Goal: Task Accomplishment & Management: Use online tool/utility

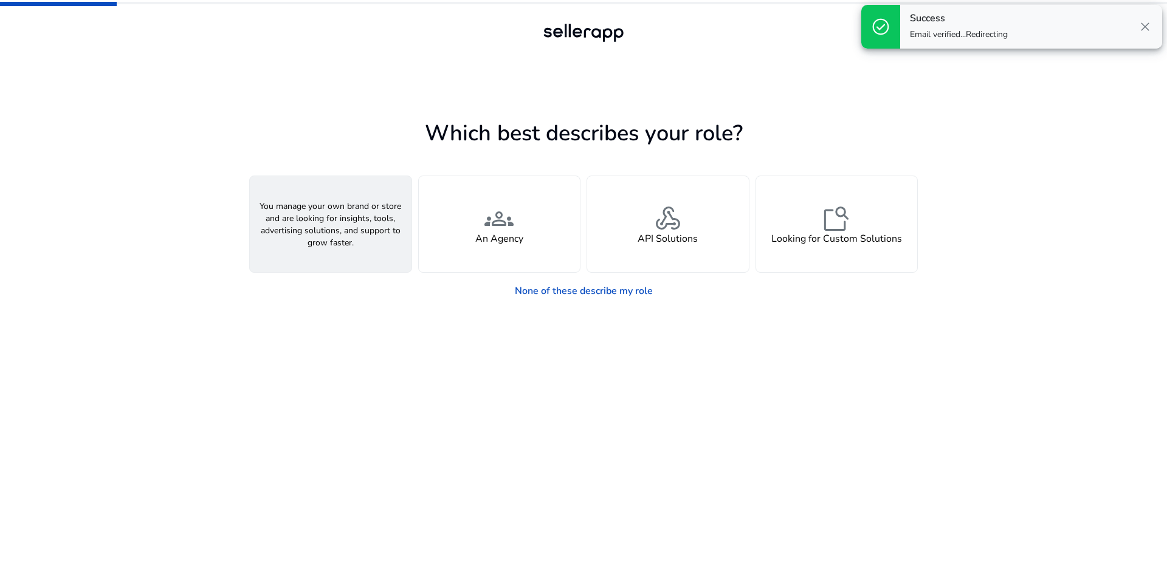
click at [338, 228] on span "person" at bounding box center [330, 218] width 29 height 29
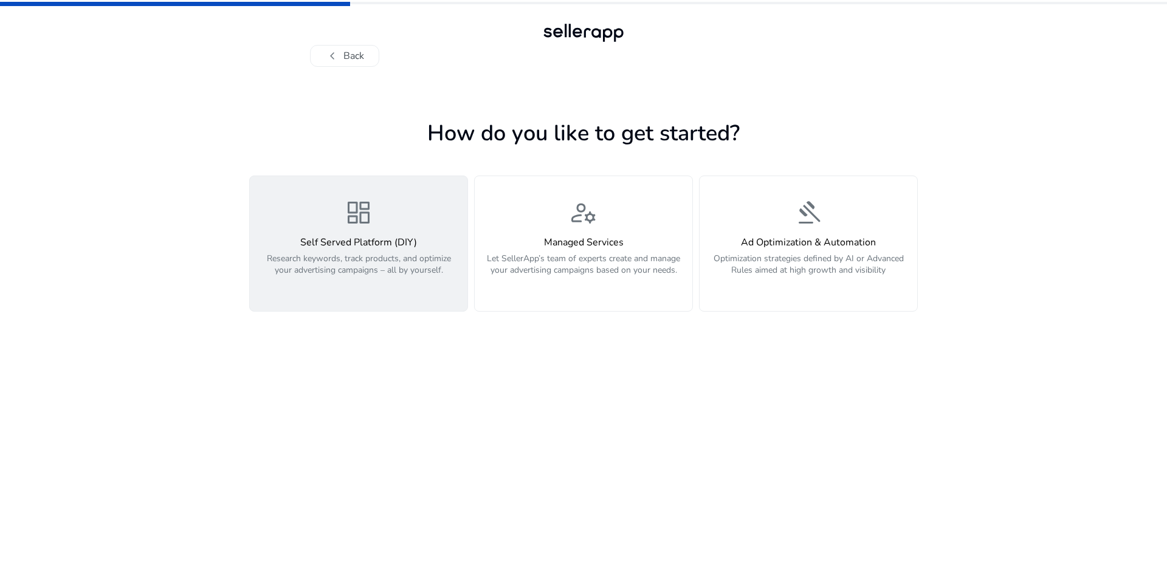
click at [374, 235] on div "dashboard Self Served Platform (DIY) Research keywords, track products, and opt…" at bounding box center [358, 243] width 203 height 91
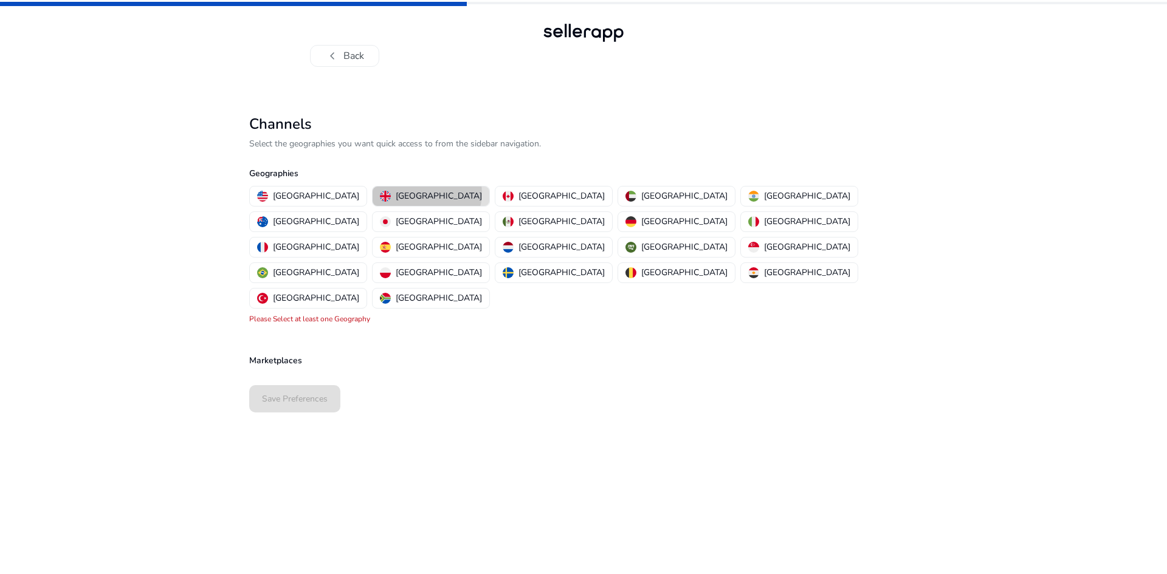
click at [396, 193] on p "United Kingdom" at bounding box center [439, 196] width 86 height 13
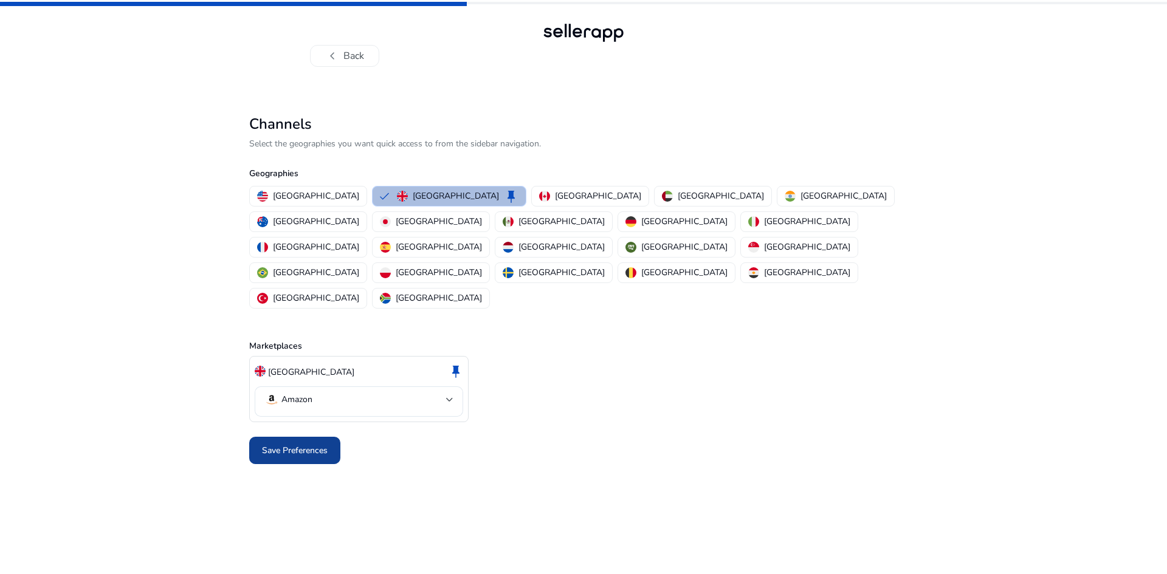
click at [301, 444] on span "Save Preferences" at bounding box center [295, 450] width 66 height 13
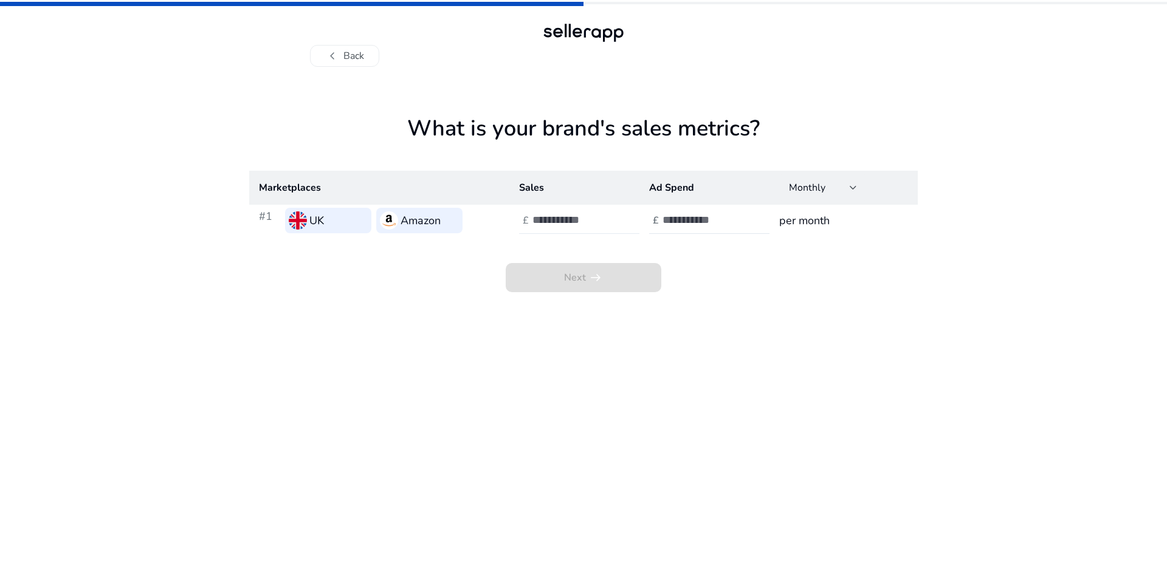
click at [611, 217] on input "*" at bounding box center [573, 219] width 82 height 13
click at [611, 217] on input "**" at bounding box center [573, 219] width 82 height 13
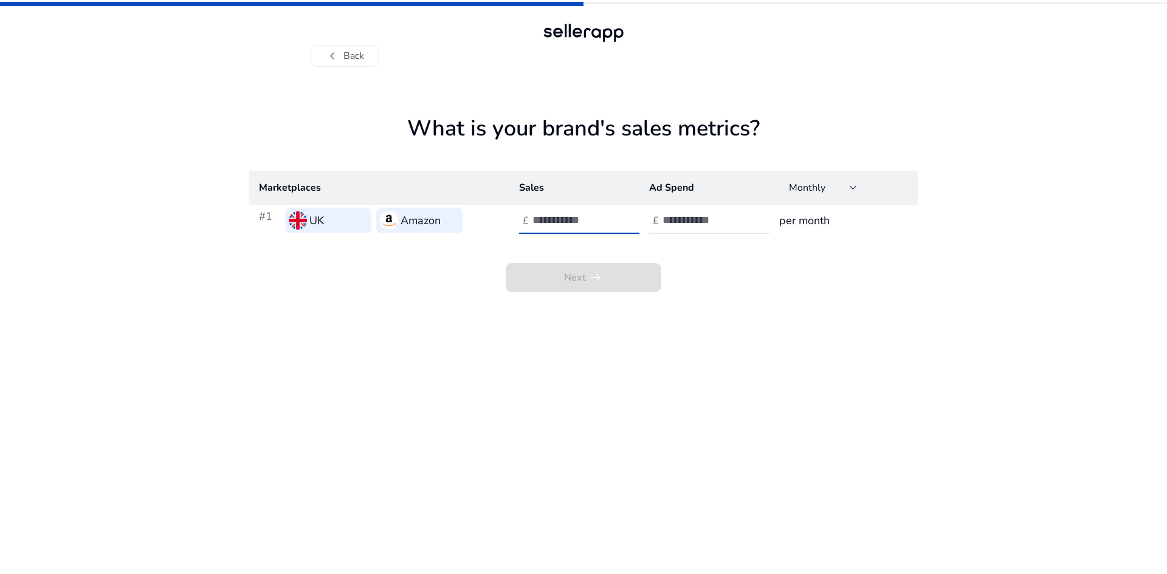
click at [611, 217] on input "**" at bounding box center [573, 219] width 82 height 13
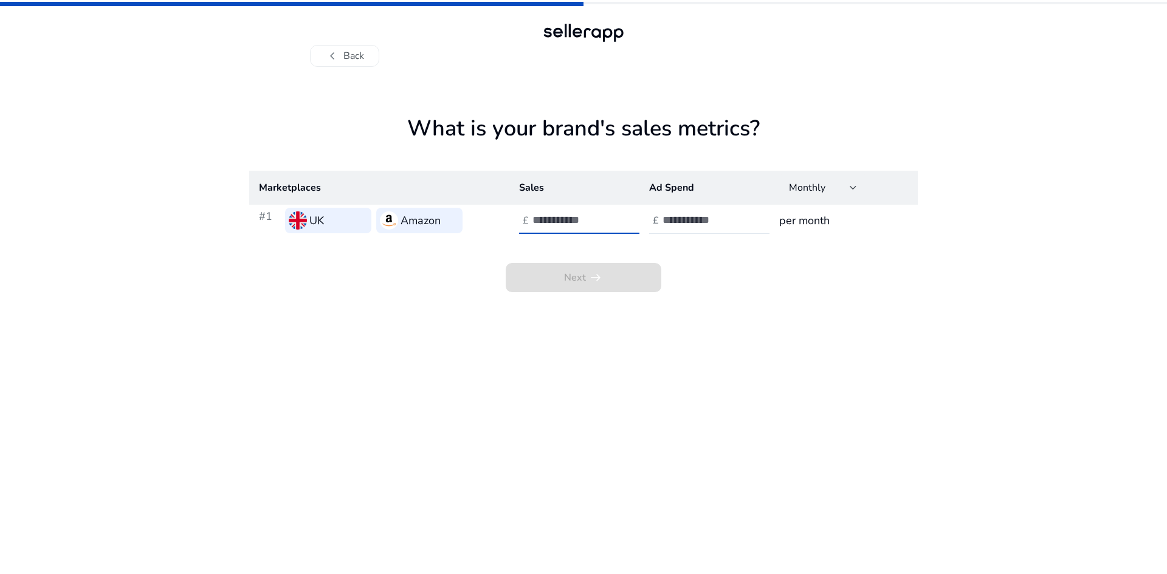
type input "**"
click at [611, 217] on input "**" at bounding box center [573, 219] width 82 height 13
type input "*"
click at [740, 219] on input "*" at bounding box center [703, 219] width 82 height 13
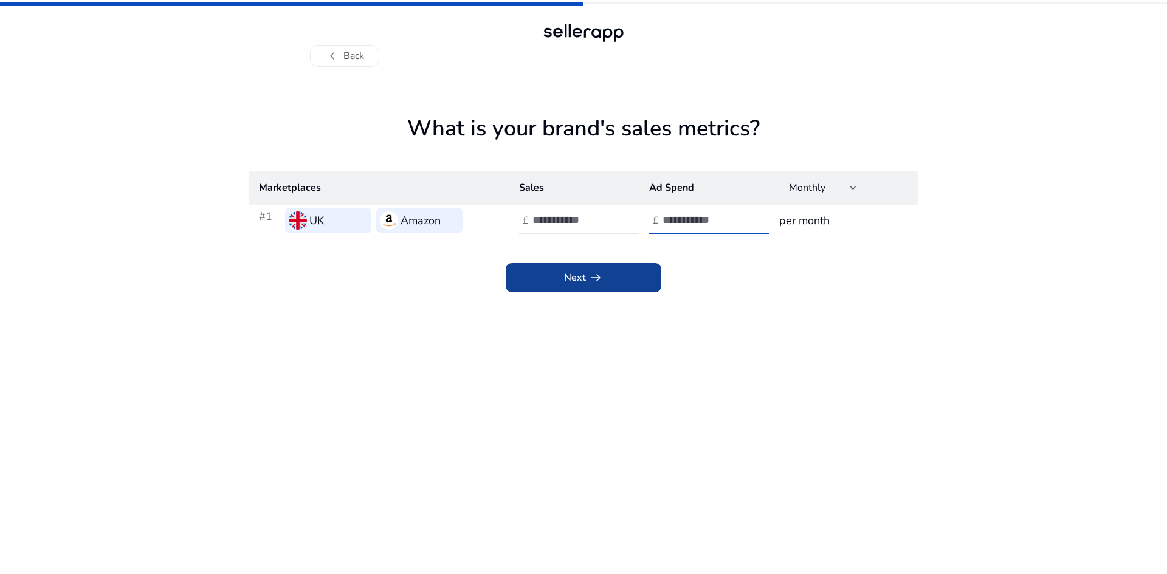
click at [588, 282] on span "arrow_right_alt" at bounding box center [595, 277] width 15 height 15
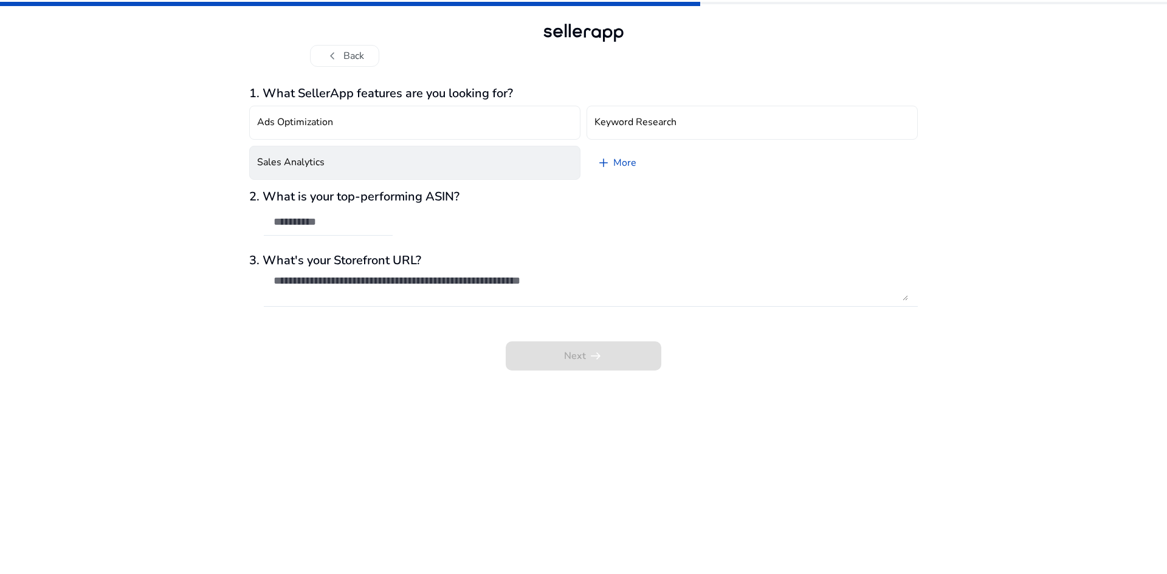
click at [312, 165] on h4 "Sales Analytics" at bounding box center [290, 163] width 67 height 12
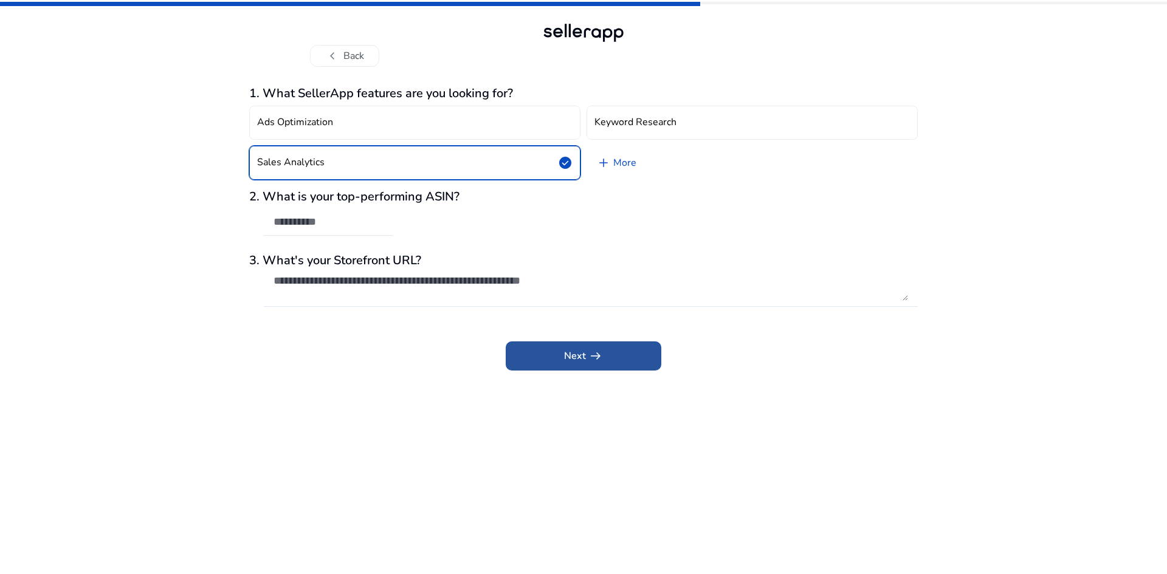
click at [566, 358] on span "Next arrow_right_alt" at bounding box center [583, 356] width 39 height 15
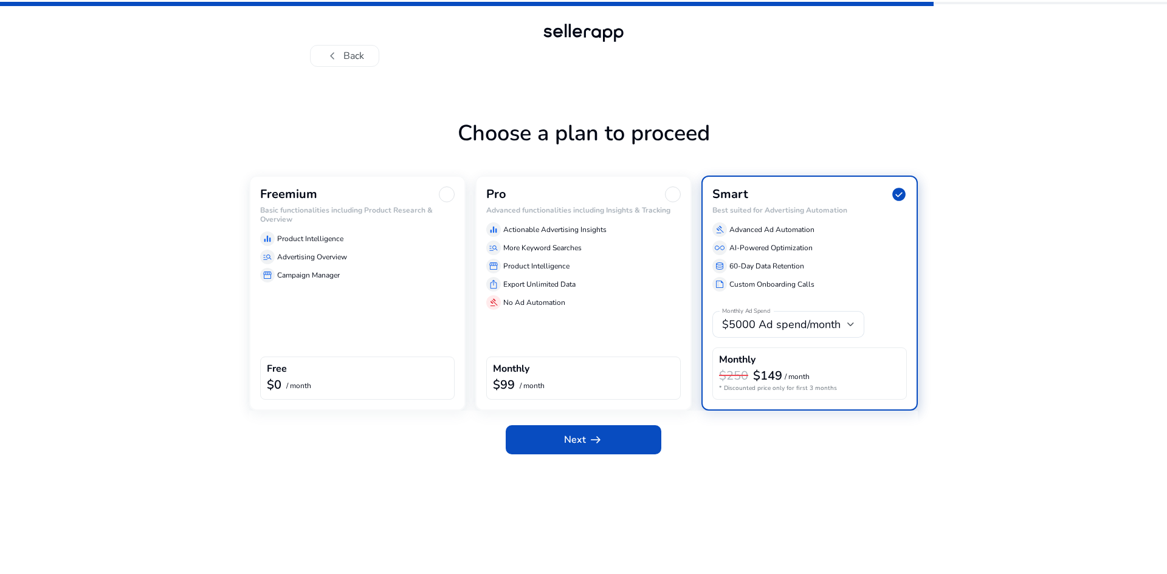
click at [445, 196] on div at bounding box center [447, 195] width 16 height 16
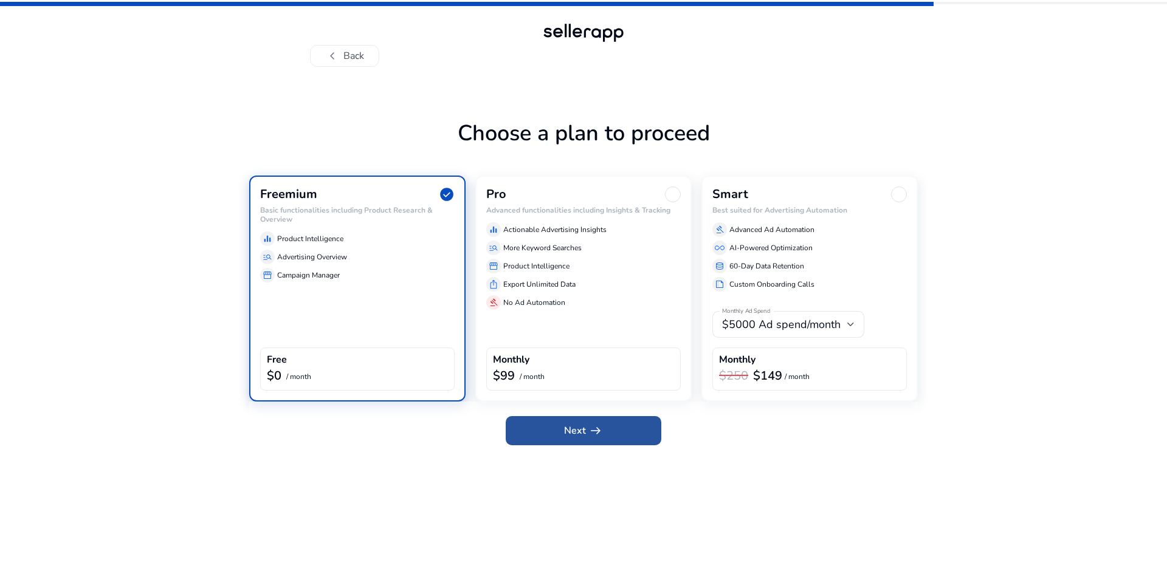
click at [590, 436] on span "arrow_right_alt" at bounding box center [595, 431] width 15 height 15
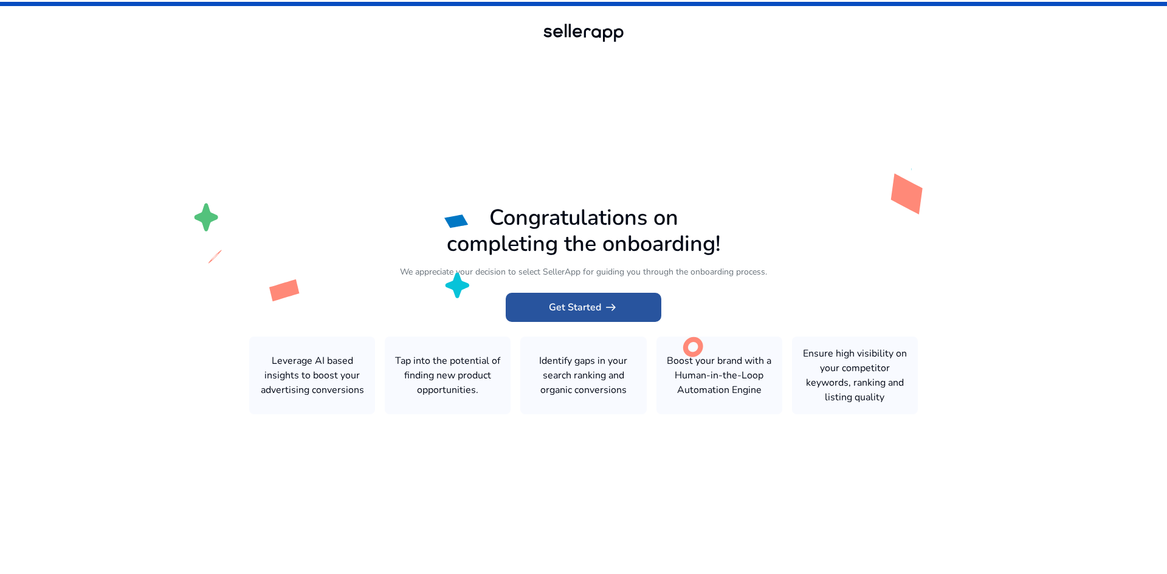
click at [585, 307] on span "Get Started arrow_right_alt" at bounding box center [583, 307] width 69 height 15
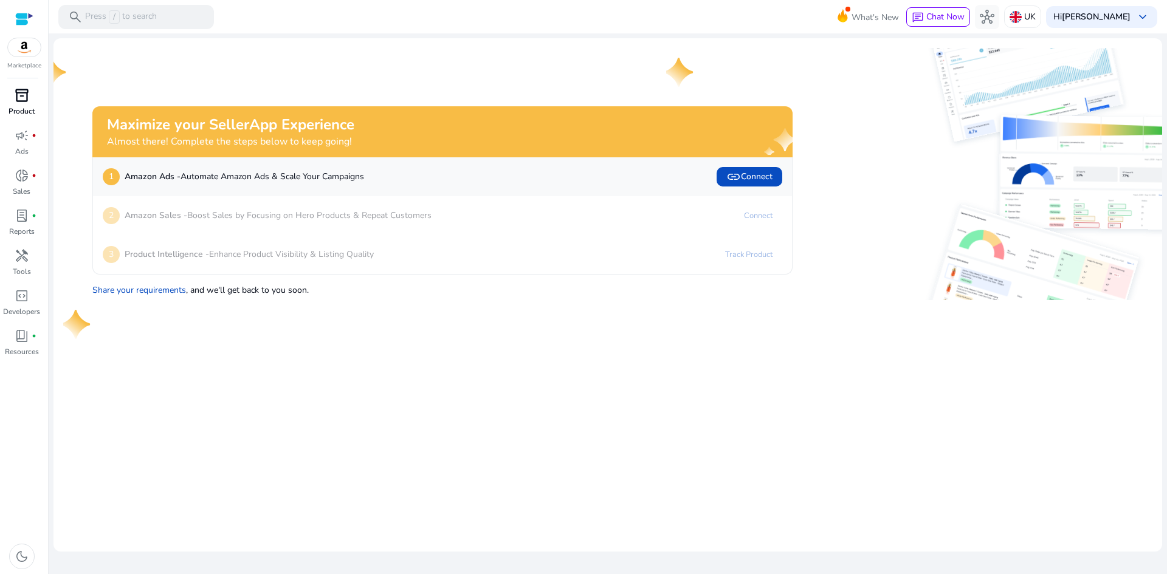
click at [20, 98] on span "inventory_2" at bounding box center [22, 95] width 15 height 15
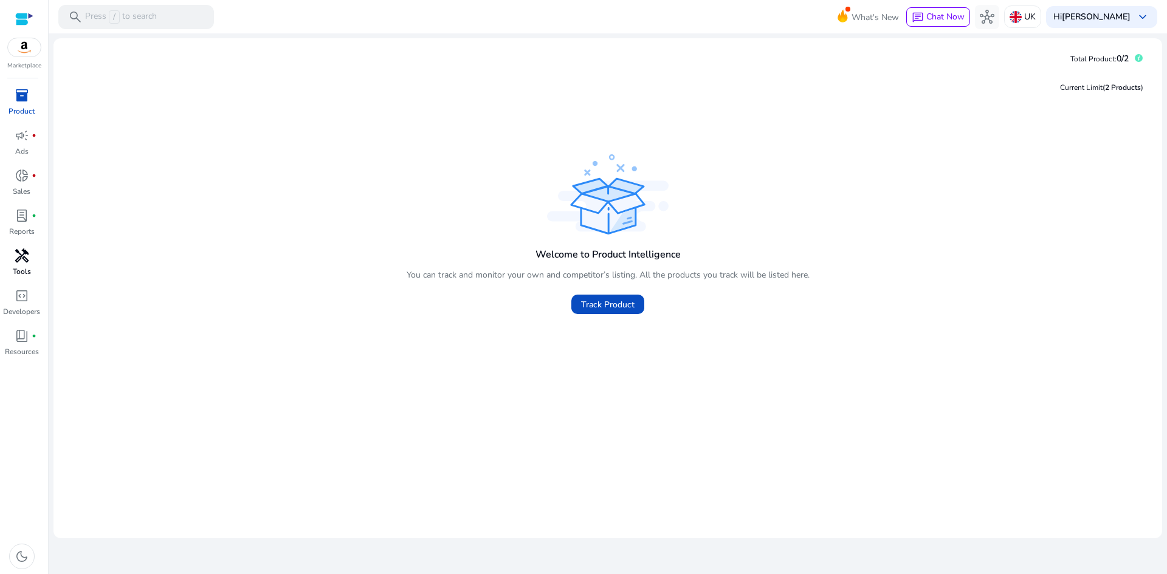
click at [26, 257] on span "handyman" at bounding box center [22, 256] width 15 height 15
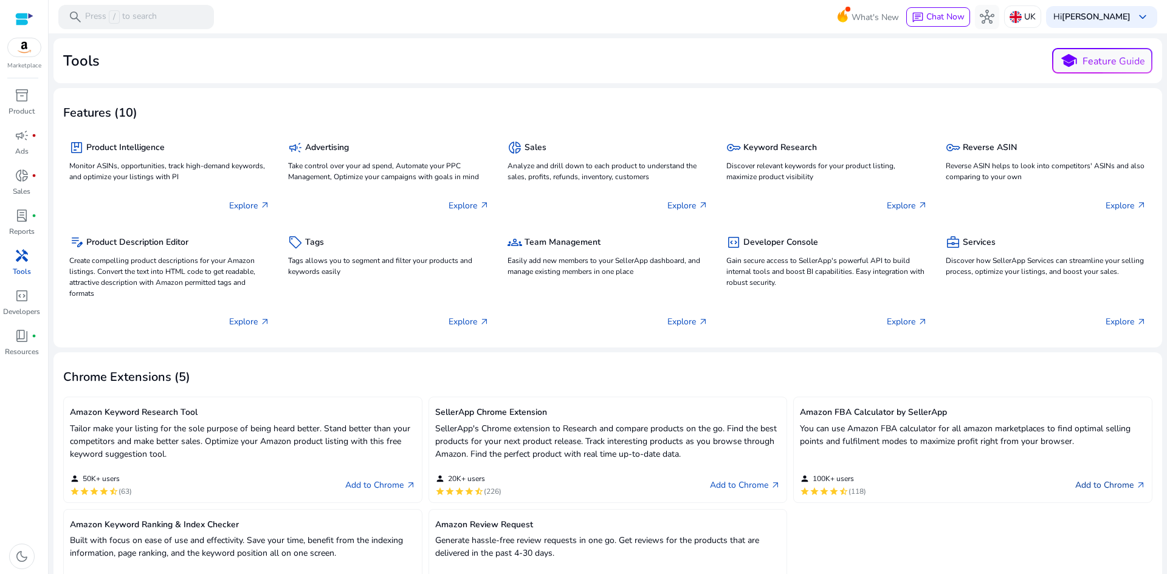
click at [1103, 485] on link "Add to Chrome arrow_outward" at bounding box center [1110, 485] width 70 height 15
click at [21, 177] on span "donut_small" at bounding box center [22, 175] width 15 height 15
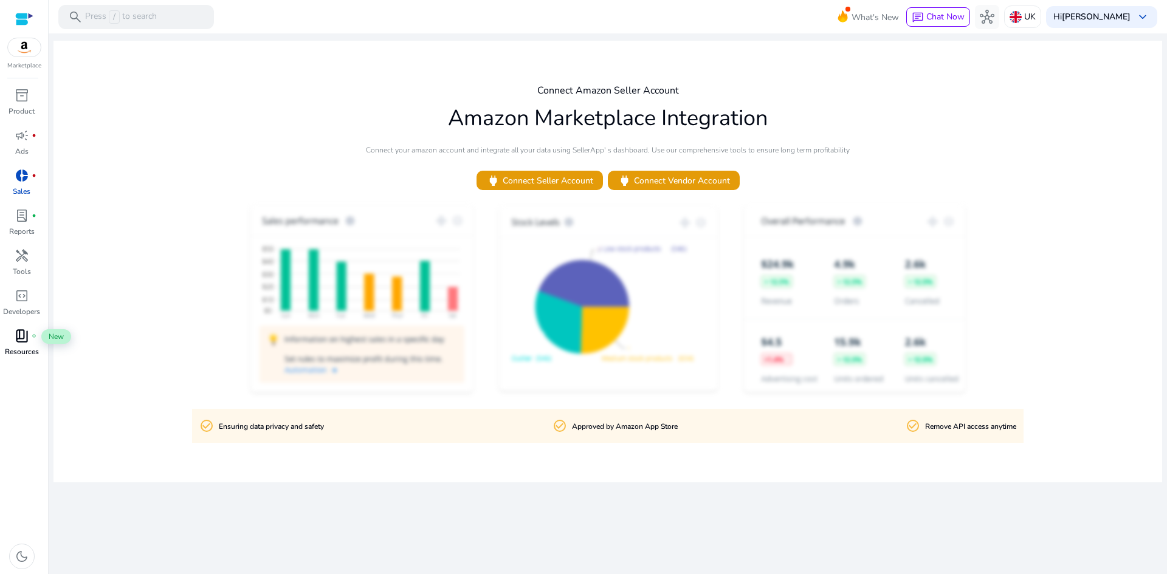
click at [22, 339] on span "book_4" at bounding box center [22, 336] width 15 height 15
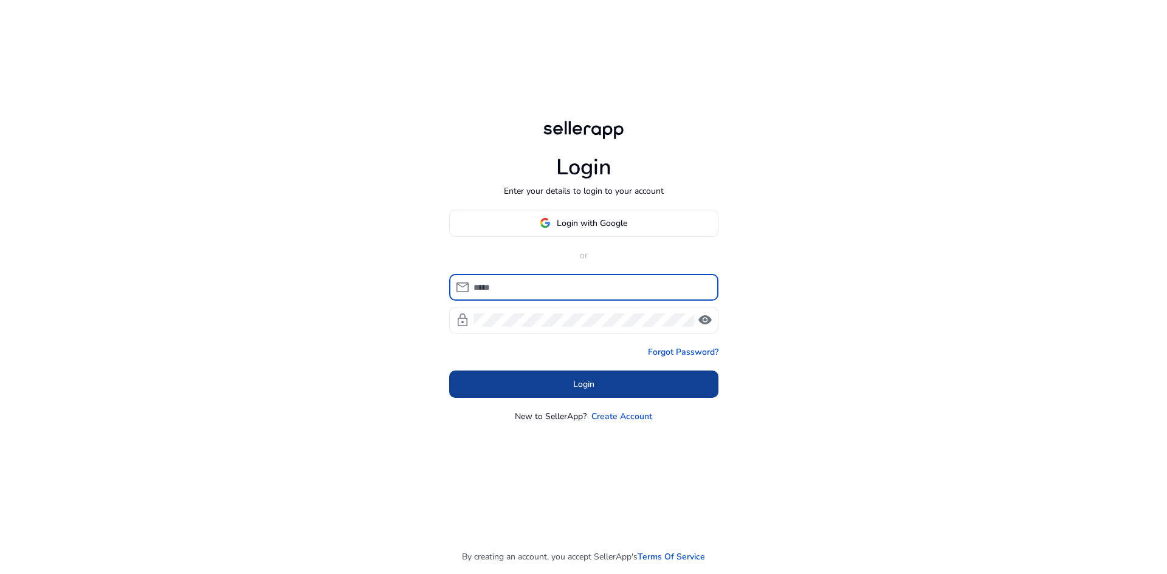
type input "**********"
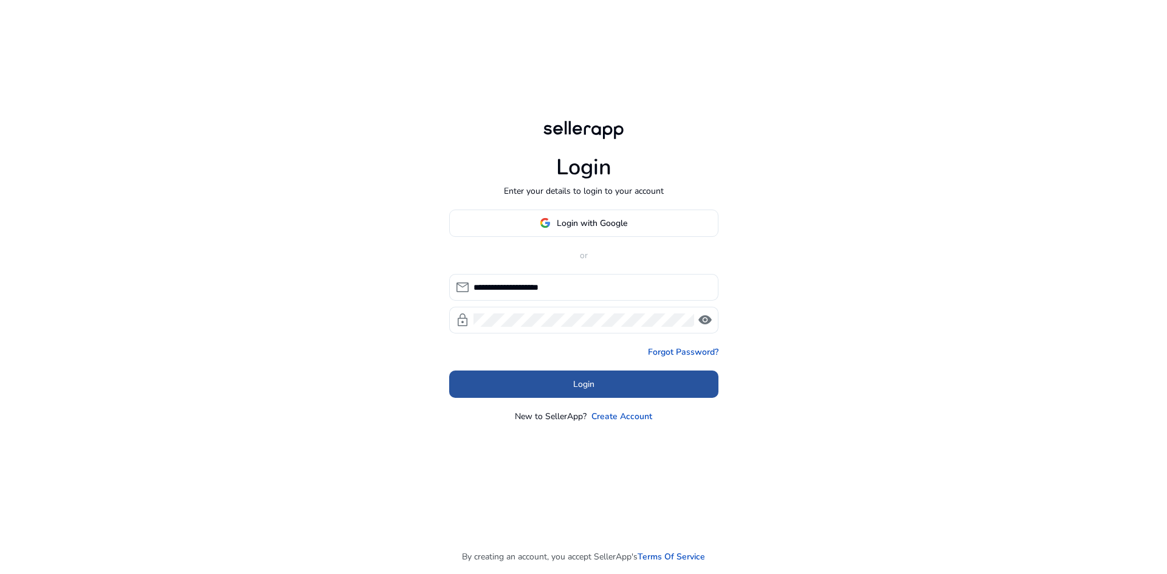
click at [592, 386] on span "Login" at bounding box center [583, 384] width 21 height 13
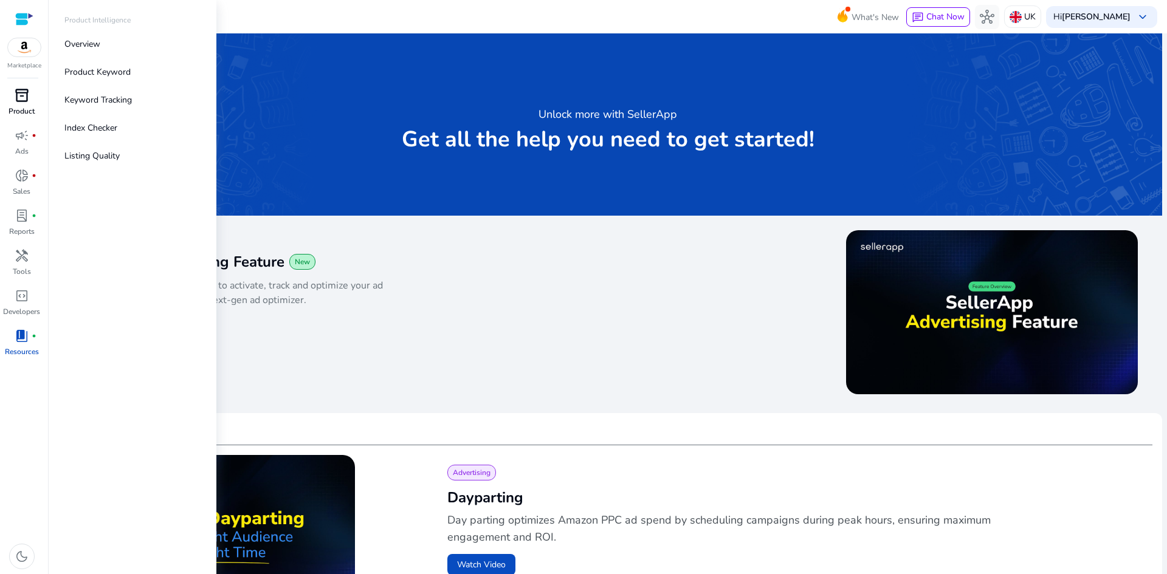
click at [27, 100] on span "inventory_2" at bounding box center [22, 95] width 15 height 15
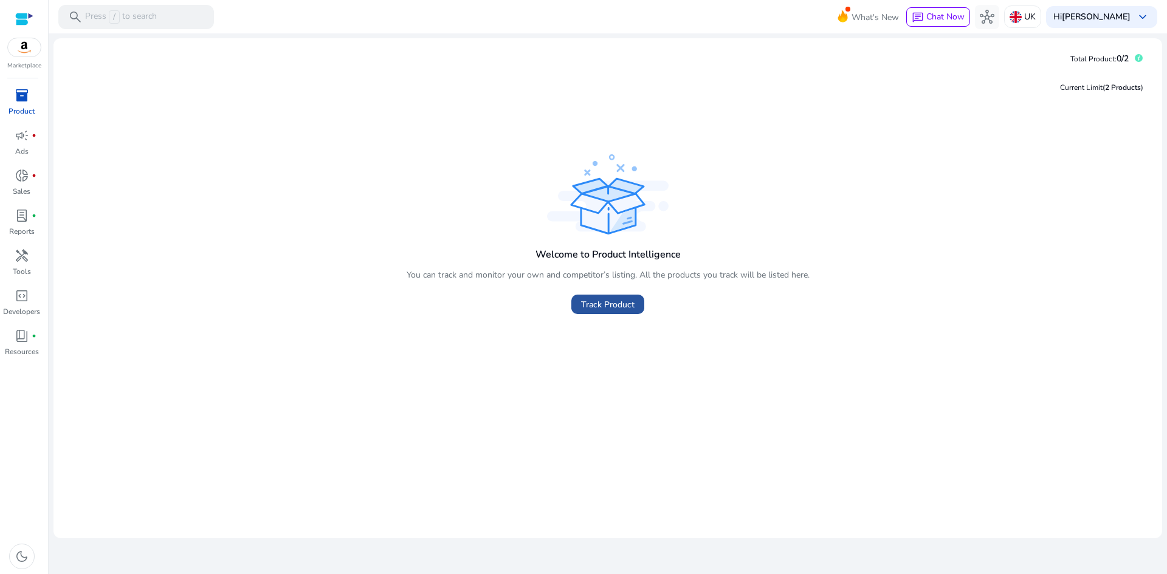
click at [620, 303] on span "Track Product" at bounding box center [607, 304] width 53 height 13
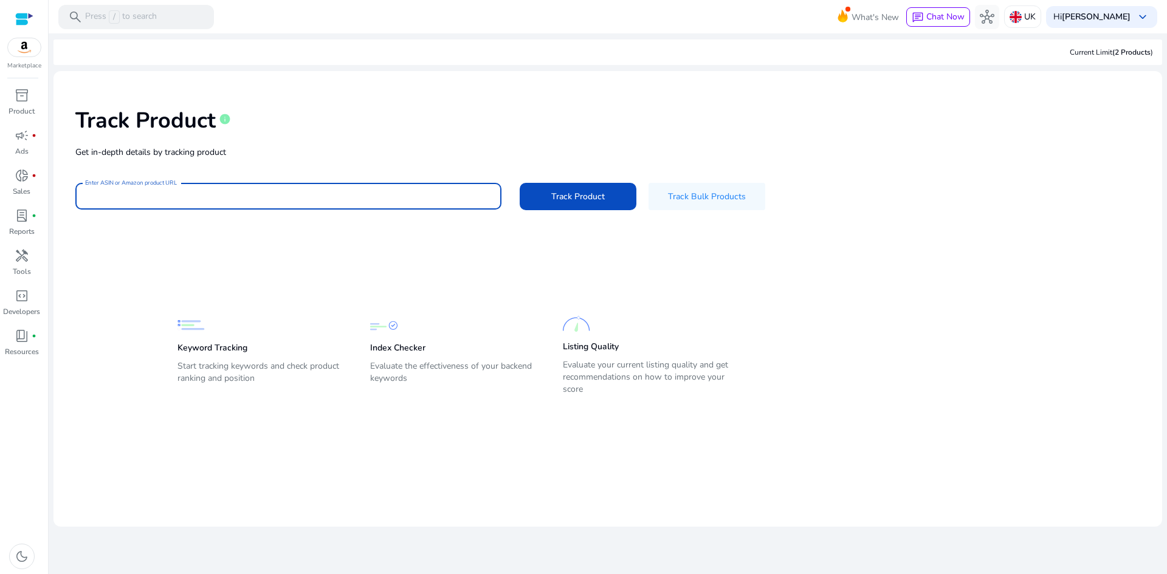
click at [177, 194] on input "Enter ASIN or Amazon product URL" at bounding box center [288, 196] width 407 height 13
paste input "**********"
type input "**********"
click at [574, 194] on span "Track Product" at bounding box center [577, 196] width 53 height 13
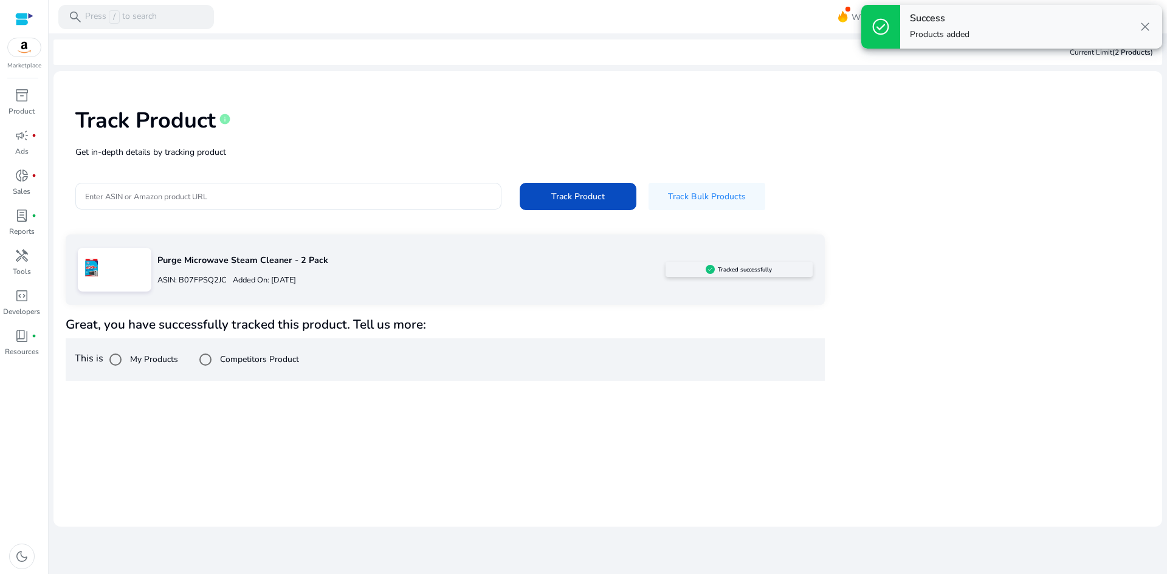
click at [256, 260] on p "Purge Microwave Steam Cleaner - 2 Pack" at bounding box center [411, 260] width 508 height 13
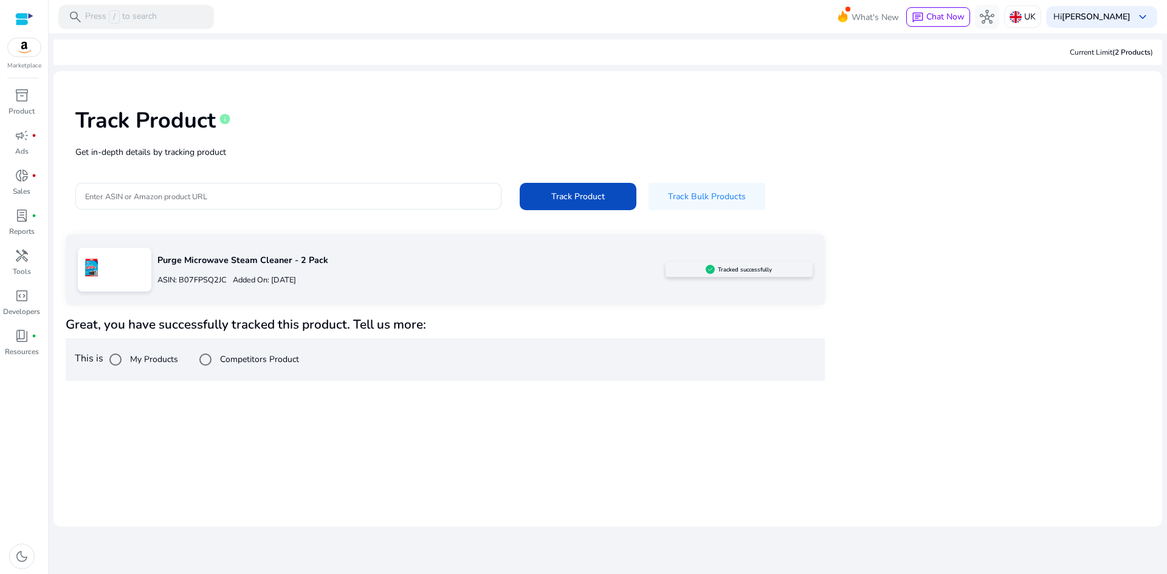
click at [730, 272] on h5 "Tracked successfully" at bounding box center [745, 269] width 54 height 7
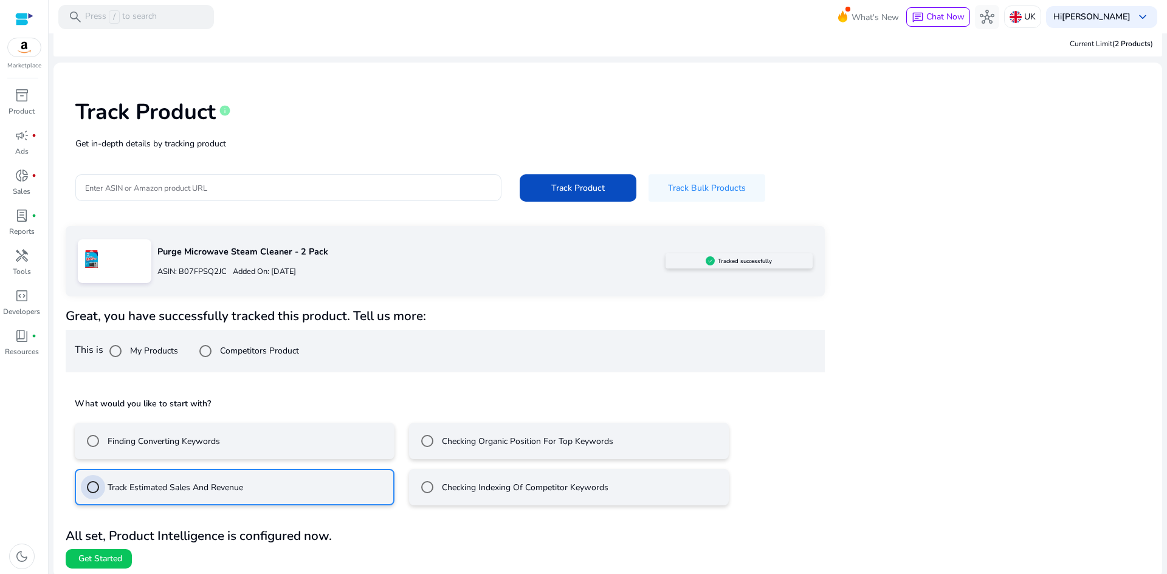
scroll to position [12, 0]
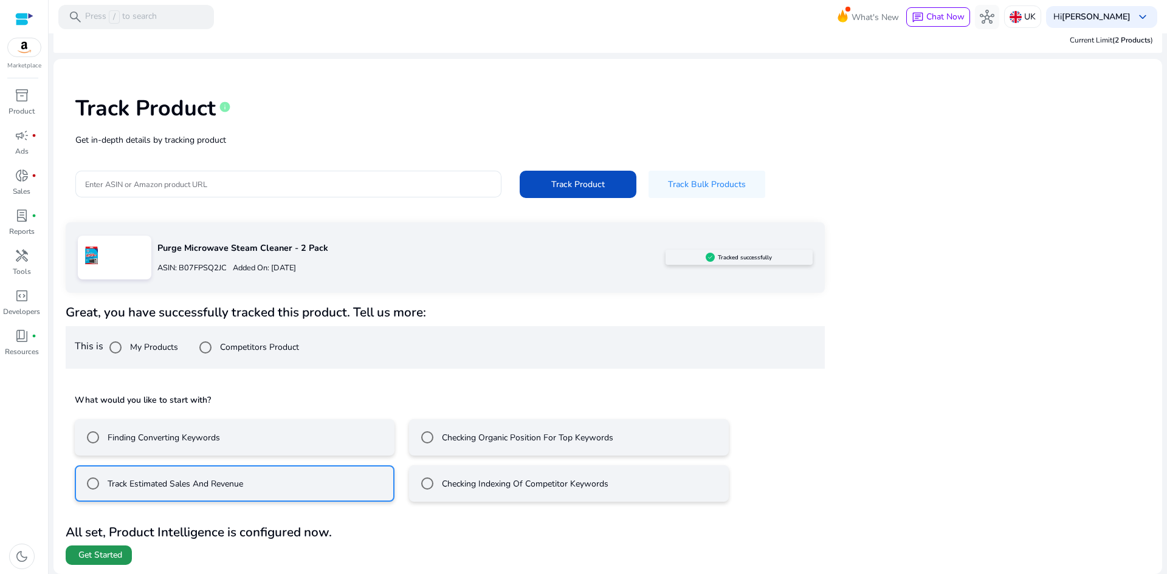
click at [98, 557] on span "Get Started" at bounding box center [100, 555] width 44 height 12
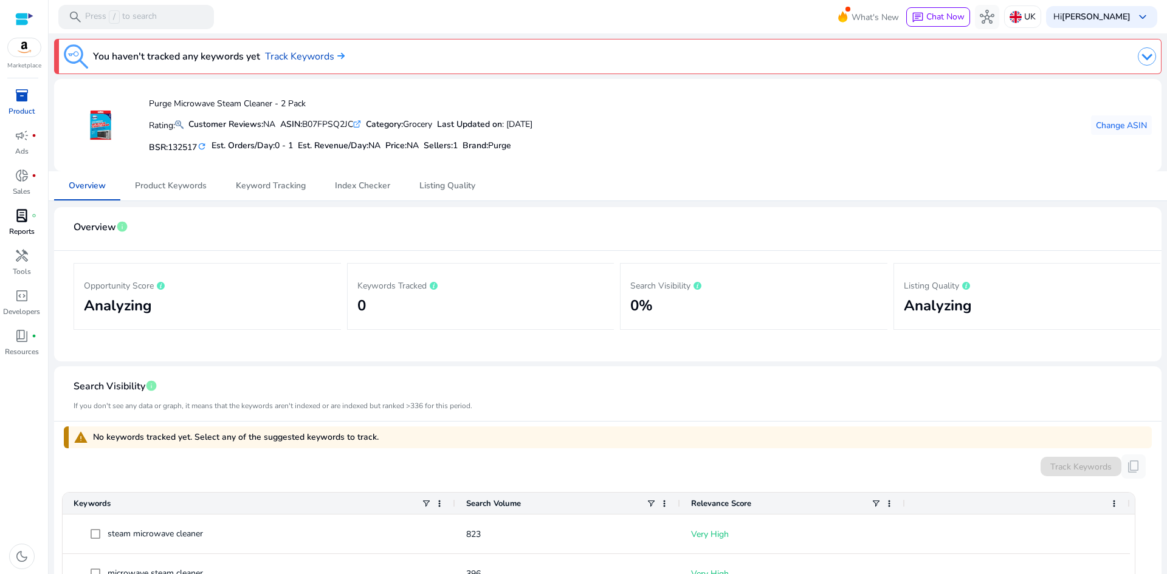
click at [18, 217] on span "lab_profile" at bounding box center [22, 215] width 15 height 15
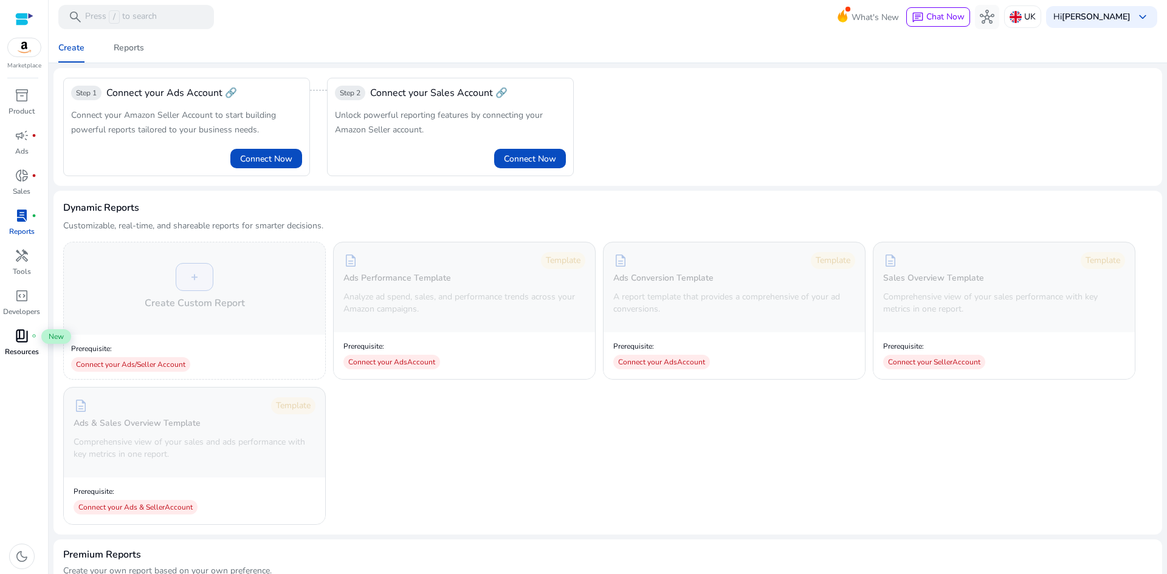
click at [26, 337] on span "book_4" at bounding box center [22, 336] width 15 height 15
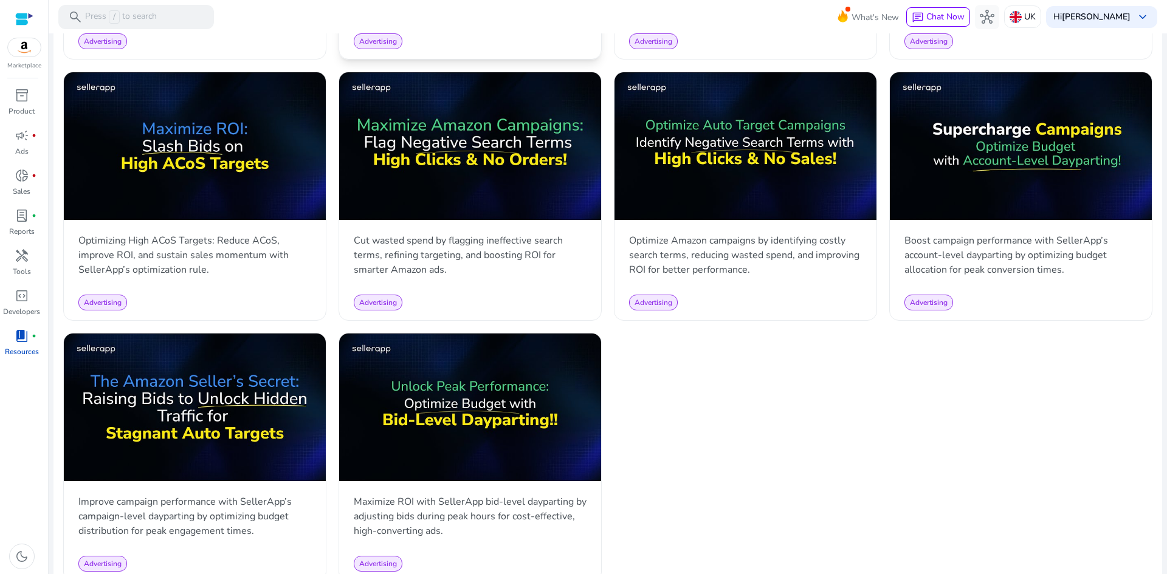
scroll to position [1119, 0]
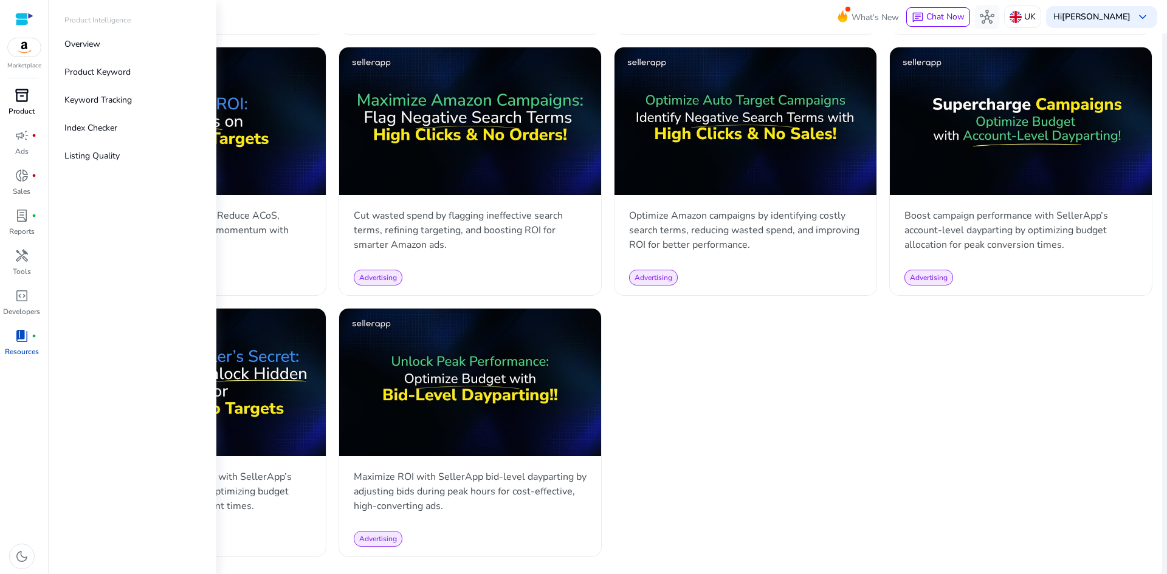
click at [26, 104] on div "inventory_2" at bounding box center [22, 95] width 34 height 19
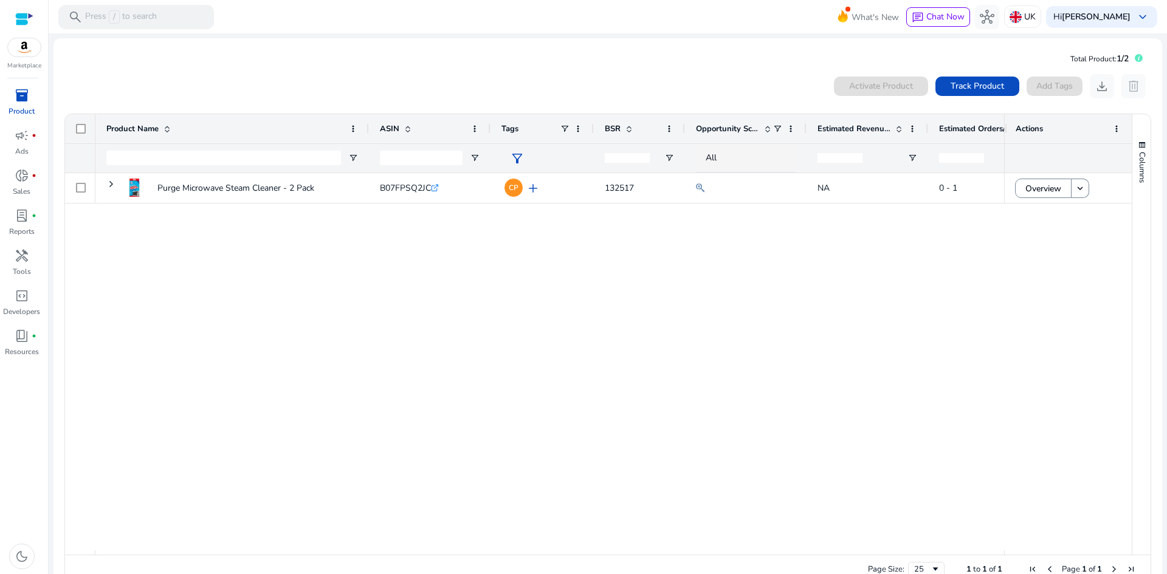
click at [26, 51] on img at bounding box center [24, 47] width 33 height 18
click at [26, 257] on span "handyman" at bounding box center [22, 256] width 15 height 15
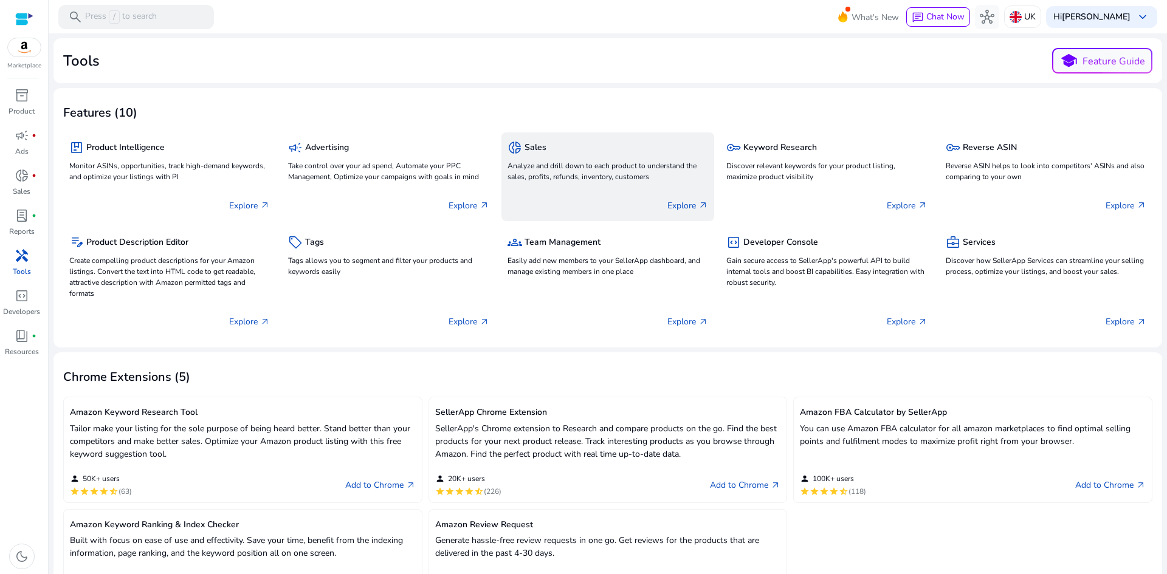
click at [545, 168] on p "Analyze and drill down to each product to understand the sales, profits, refund…" at bounding box center [607, 171] width 201 height 22
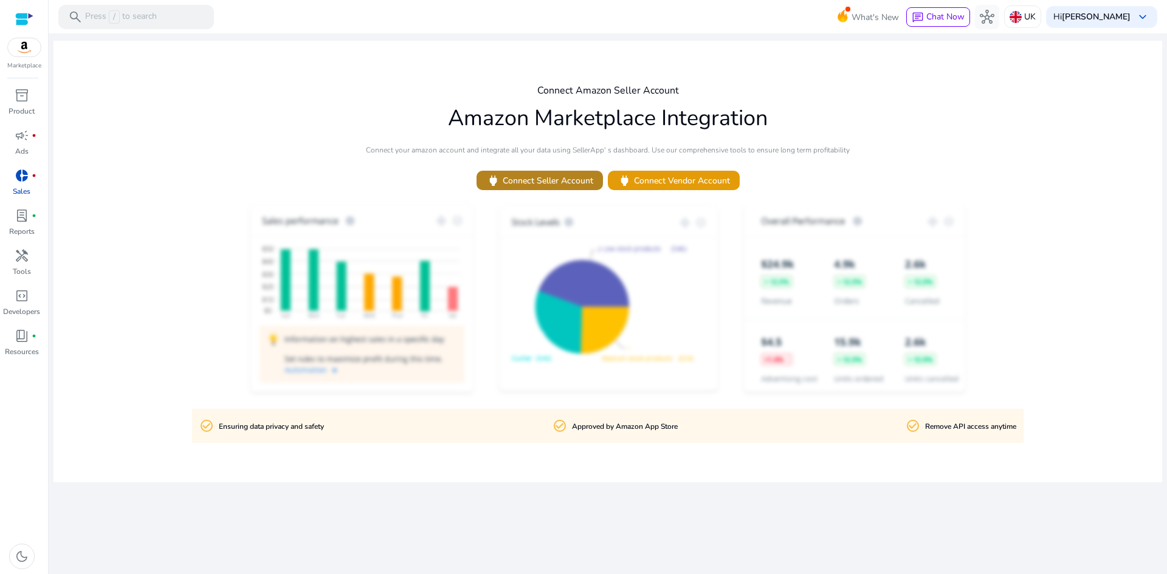
click at [538, 183] on span "power Connect Seller Account" at bounding box center [539, 181] width 107 height 14
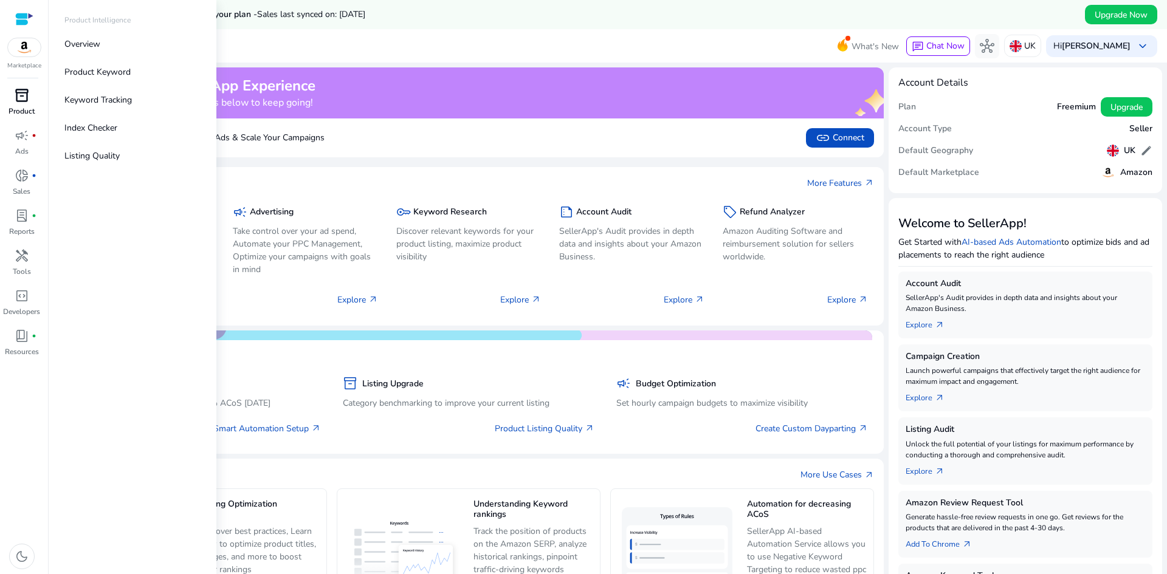
click at [25, 101] on span "inventory_2" at bounding box center [22, 95] width 15 height 15
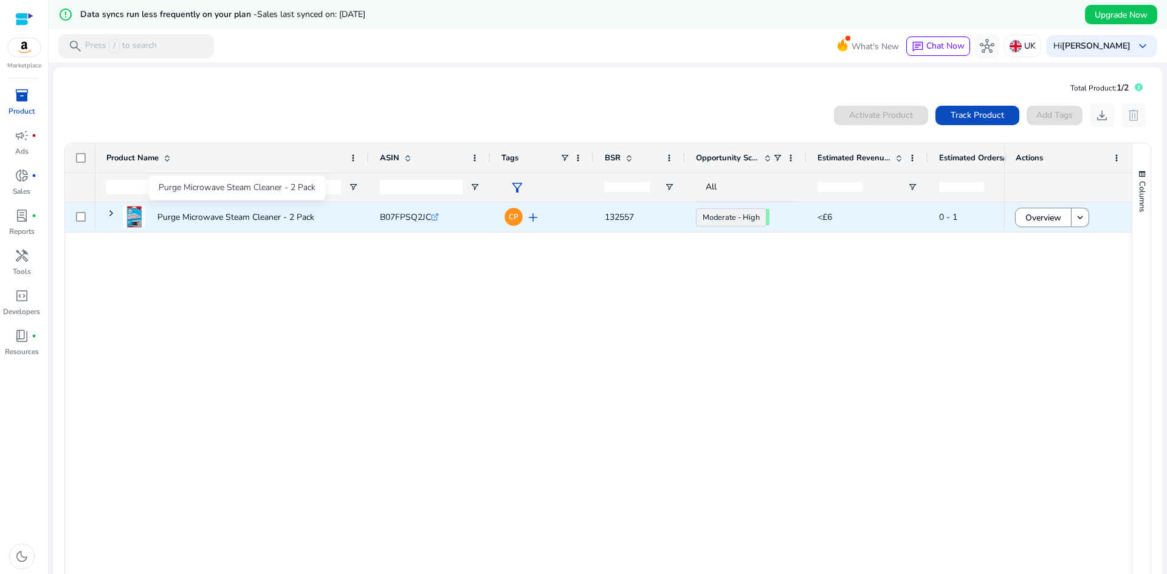
click at [209, 213] on p "Purge Microwave Steam Cleaner - 2 Pack" at bounding box center [235, 217] width 157 height 25
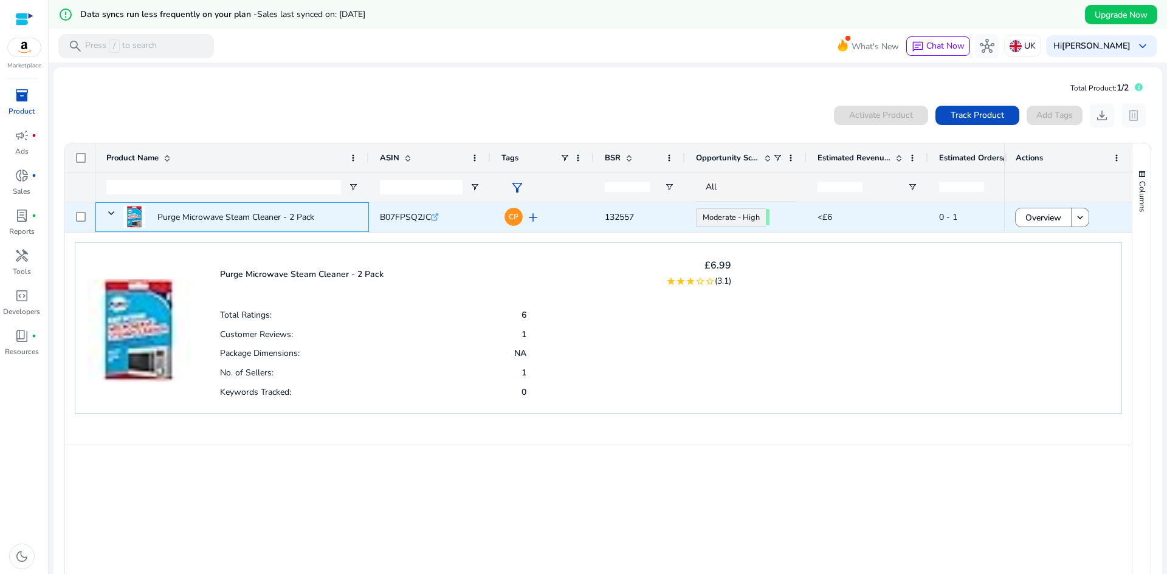
click at [211, 214] on p "Purge Microwave Steam Cleaner - 2 Pack" at bounding box center [235, 217] width 157 height 25
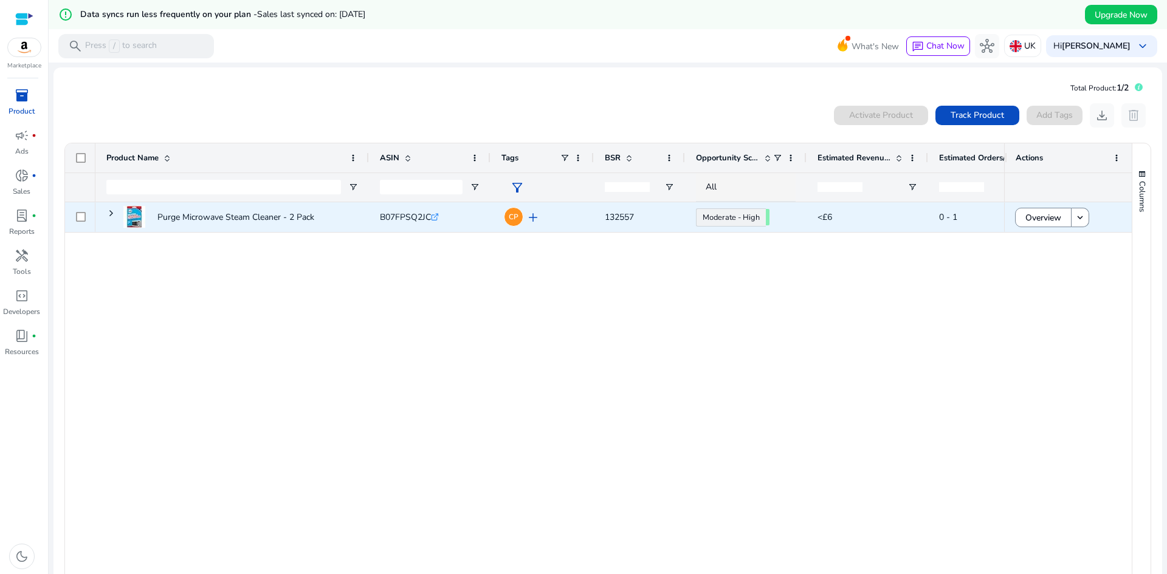
click at [953, 219] on span "0 - 1" at bounding box center [948, 217] width 18 height 12
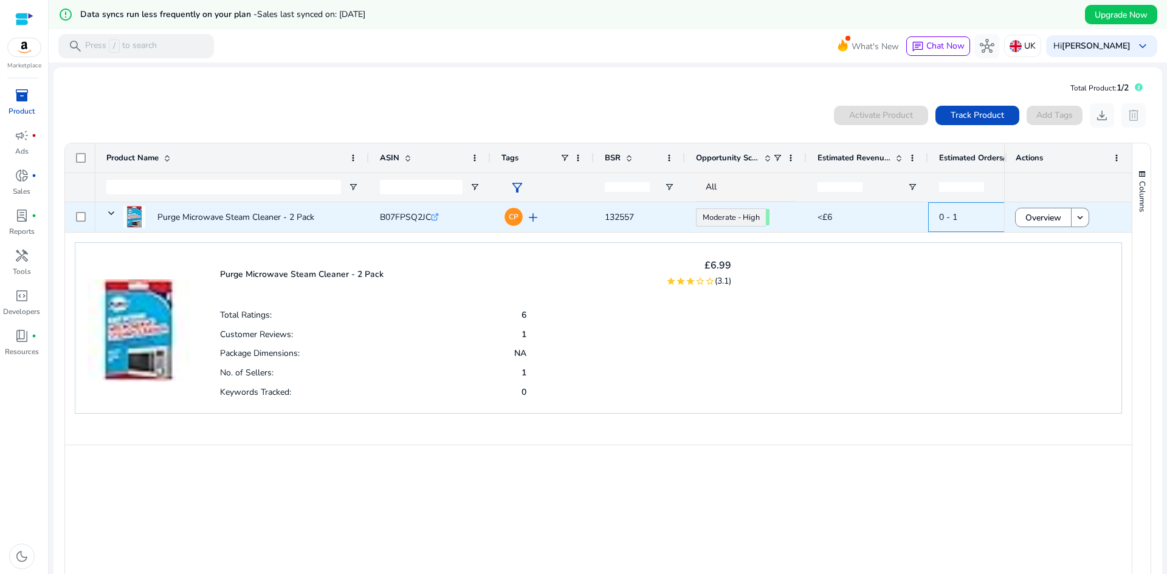
click at [953, 219] on span "0 - 1" at bounding box center [948, 217] width 18 height 12
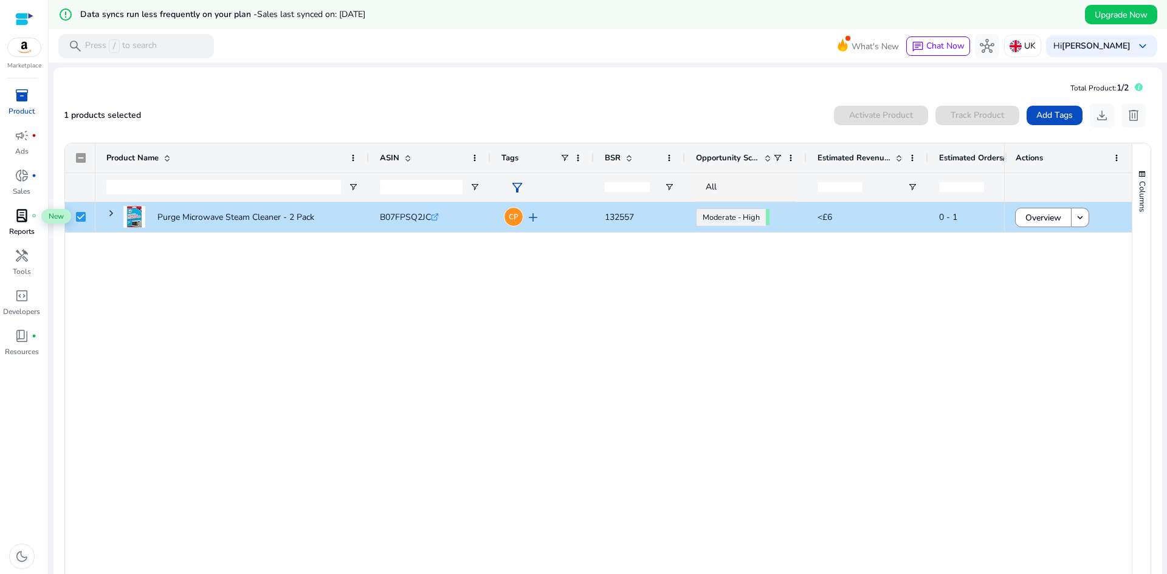
click at [25, 219] on span "lab_profile" at bounding box center [22, 215] width 15 height 15
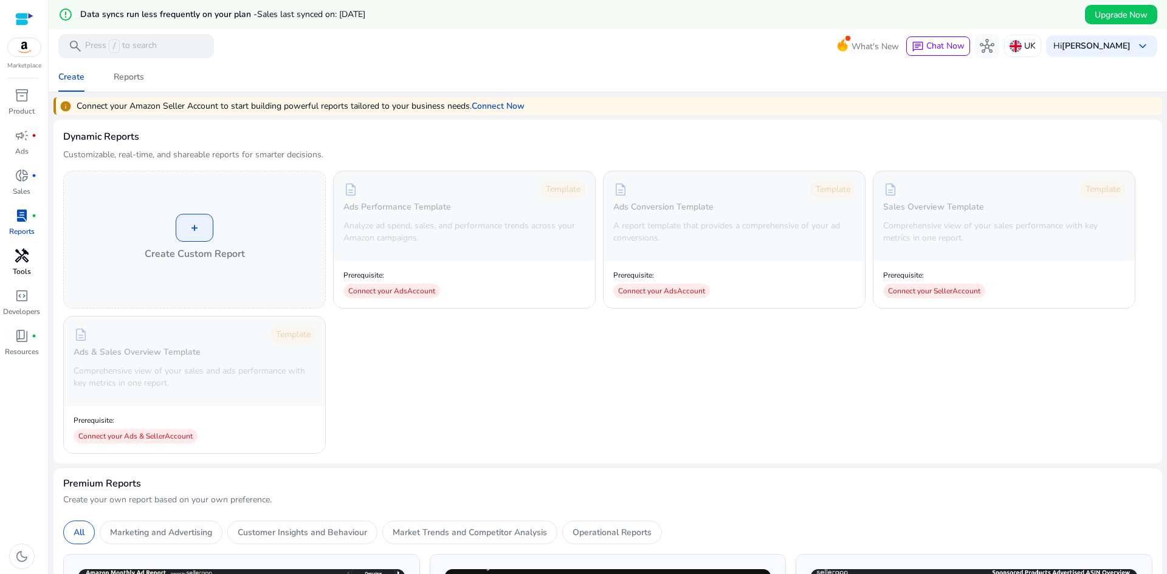
click at [23, 257] on span "handyman" at bounding box center [22, 256] width 15 height 15
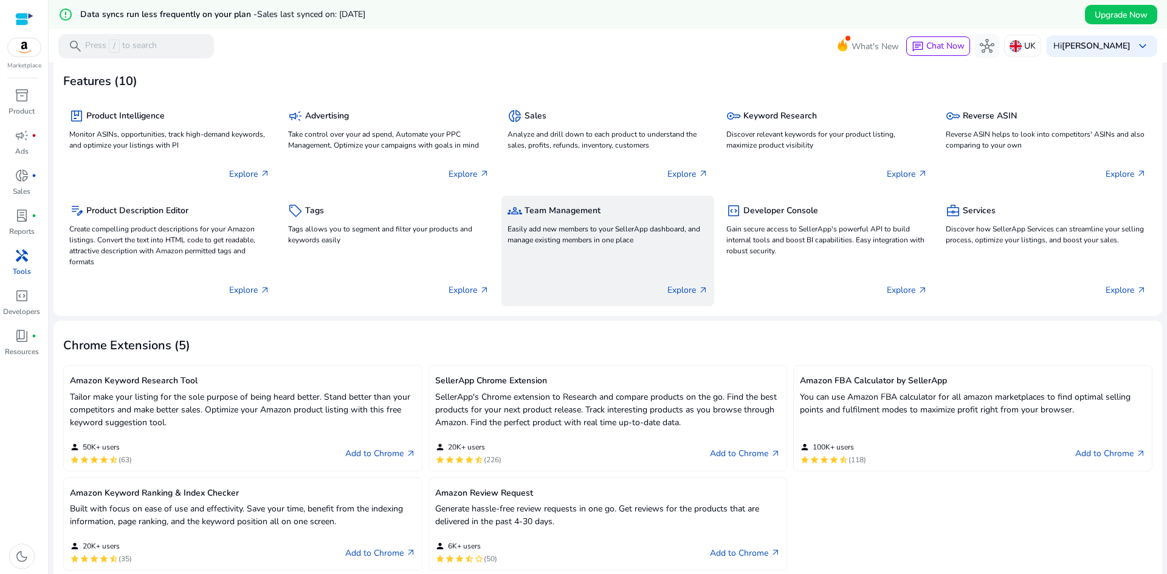
scroll to position [122, 0]
